Goal: Task Accomplishment & Management: Manage account settings

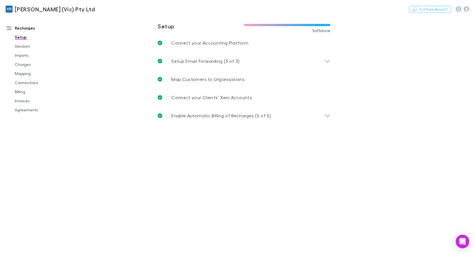
click at [29, 100] on link "Invoices" at bounding box center [42, 100] width 66 height 9
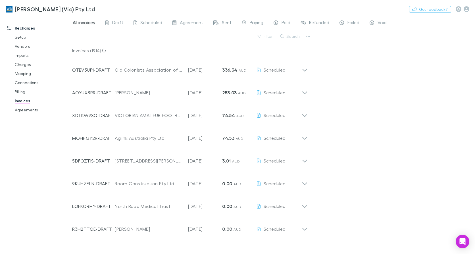
click at [293, 38] on button "Search" at bounding box center [290, 36] width 26 height 7
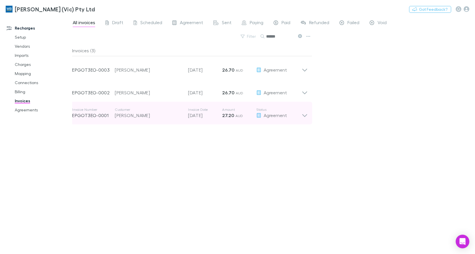
type input "******"
click at [304, 114] on icon at bounding box center [305, 112] width 6 height 11
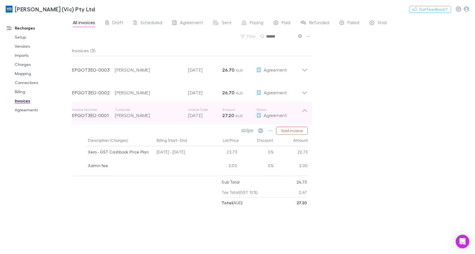
click at [303, 111] on icon at bounding box center [305, 112] width 6 height 11
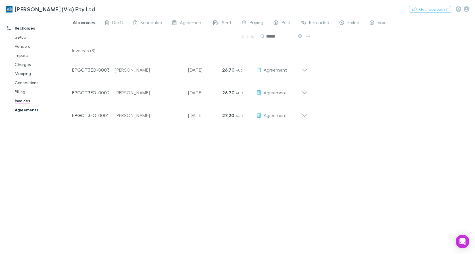
click at [18, 107] on link "Agreements" at bounding box center [42, 109] width 66 height 9
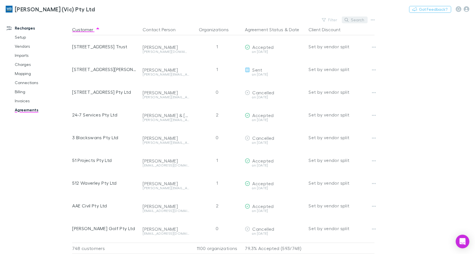
click at [361, 18] on button "Search" at bounding box center [355, 19] width 26 height 7
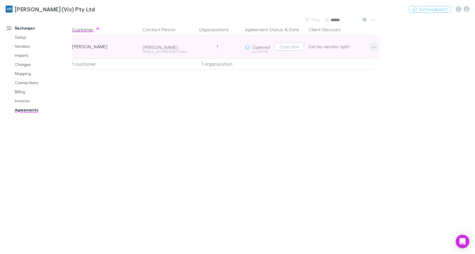
type input "******"
click at [374, 47] on icon "button" at bounding box center [374, 47] width 4 height 1
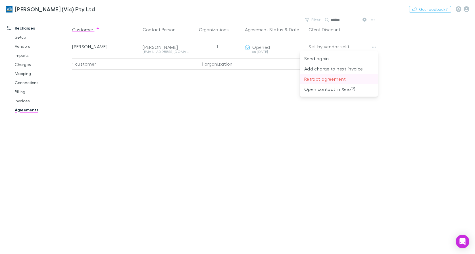
click at [308, 78] on p "Retract agreement" at bounding box center [338, 79] width 69 height 7
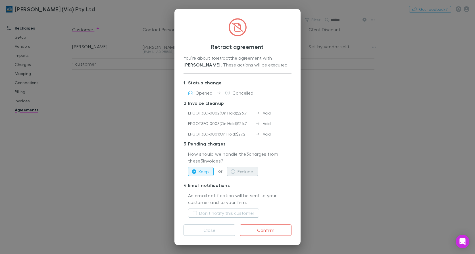
click at [253, 169] on button "Exclude" at bounding box center [242, 171] width 31 height 9
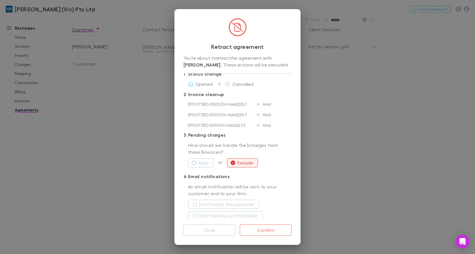
scroll to position [14, 0]
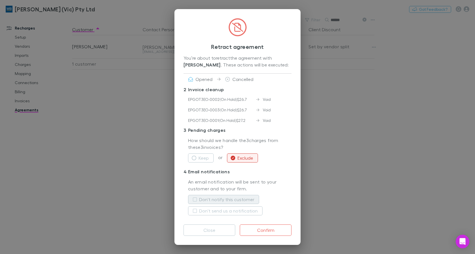
click at [227, 200] on label "Don't notify this customer" at bounding box center [226, 199] width 55 height 7
click at [230, 212] on label "Don't send us a notification" at bounding box center [228, 210] width 58 height 7
click at [269, 232] on button "Confirm" at bounding box center [266, 229] width 52 height 11
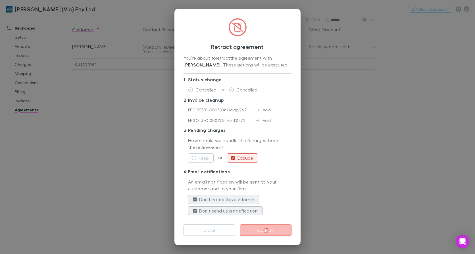
scroll to position [3, 0]
